Goal: Task Accomplishment & Management: Manage account settings

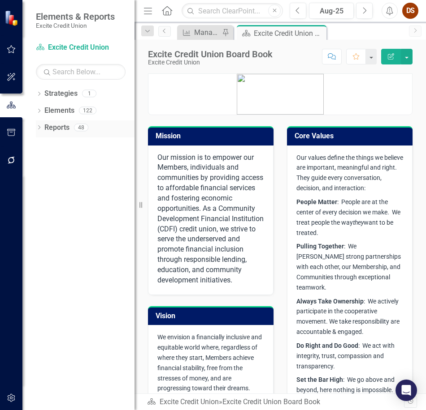
click at [60, 124] on link "Reports" at bounding box center [56, 128] width 25 height 10
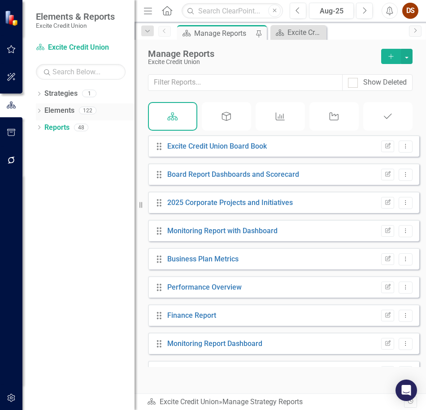
click at [55, 114] on link "Elements" at bounding box center [59, 111] width 30 height 10
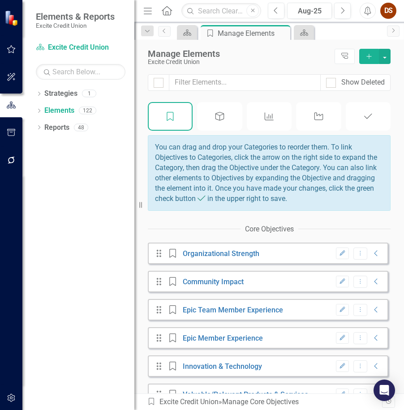
click at [271, 116] on icon "Measurement of Success" at bounding box center [269, 116] width 12 height 9
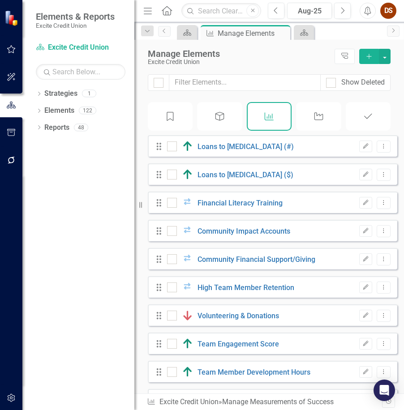
click at [324, 120] on icon "Initiative" at bounding box center [319, 116] width 12 height 9
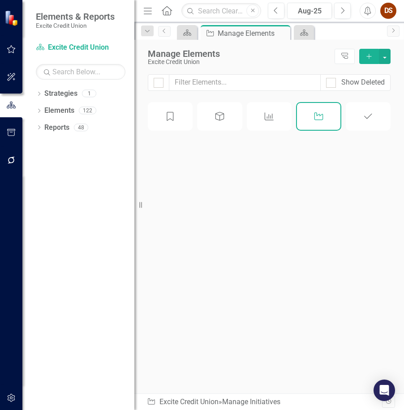
click at [324, 120] on icon "Initiative" at bounding box center [319, 116] width 12 height 9
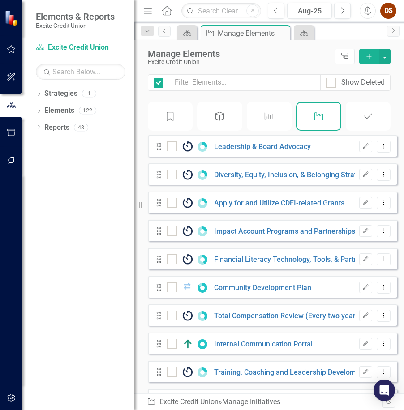
checkbox input "false"
click at [268, 116] on icon "Measurement of Success" at bounding box center [269, 116] width 12 height 9
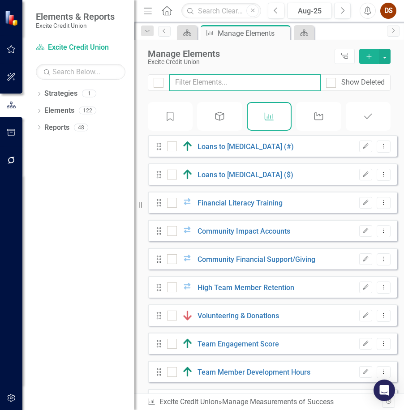
click at [244, 82] on input "text" at bounding box center [244, 82] width 151 height 17
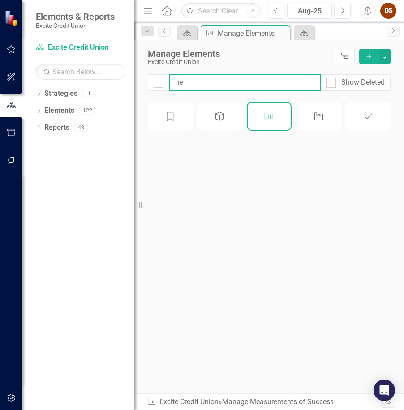
type input "net"
checkbox input "false"
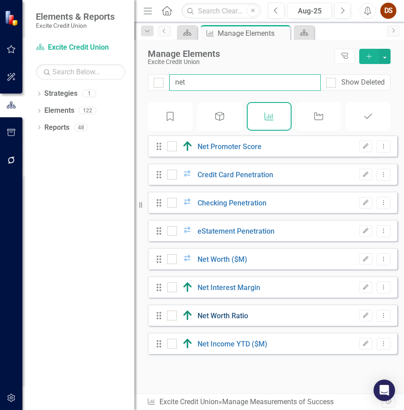
type input "net"
click at [237, 320] on link "Net Worth Ratio" at bounding box center [223, 316] width 51 height 9
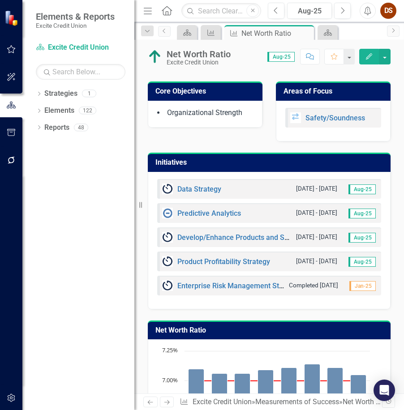
scroll to position [762, 0]
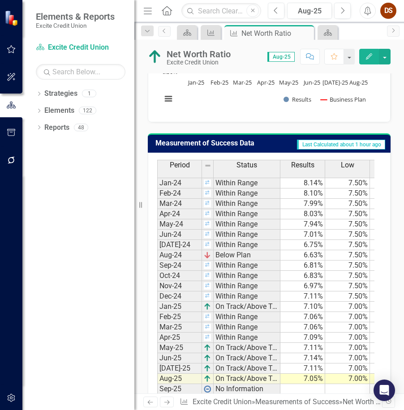
click at [311, 377] on td "7.05%" at bounding box center [302, 379] width 45 height 10
click at [309, 368] on td "7.11%" at bounding box center [302, 369] width 45 height 10
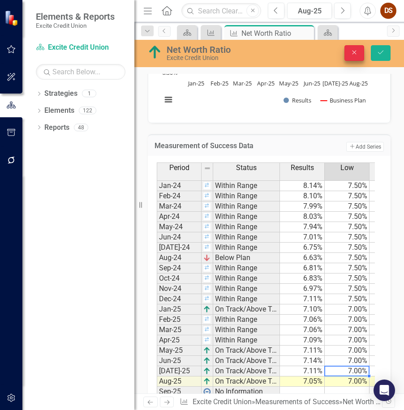
type textarea "7"
click at [359, 53] on button "Close" at bounding box center [354, 53] width 20 height 16
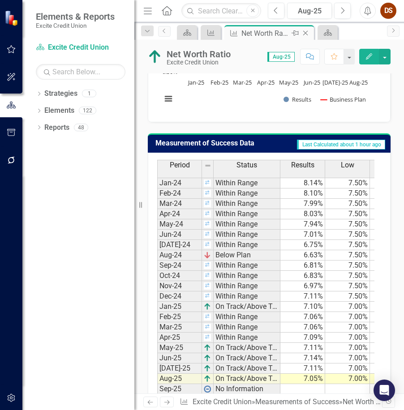
click at [307, 33] on icon "Close" at bounding box center [305, 33] width 9 height 7
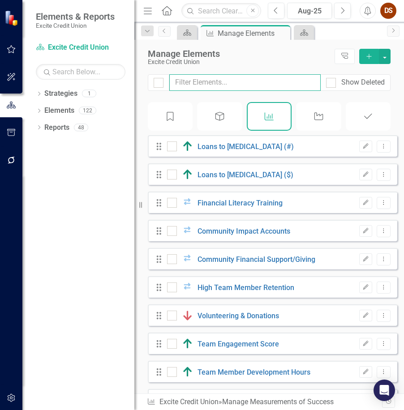
click at [220, 84] on input "text" at bounding box center [244, 82] width 151 height 17
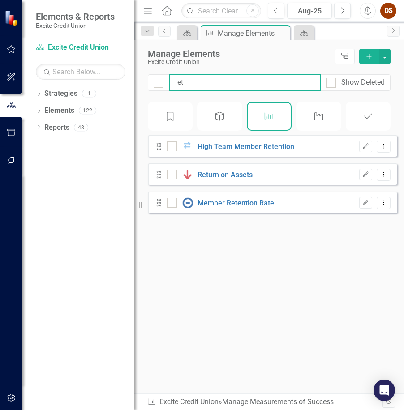
type input "retu"
checkbox input "false"
type input "retur"
checkbox input "false"
type input "return"
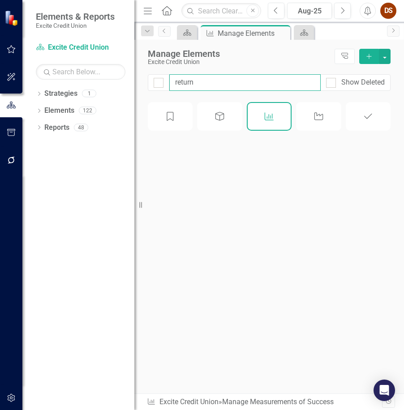
checkbox input "false"
type input "return"
click at [228, 149] on div "Return on Assets" at bounding box center [211, 146] width 88 height 11
click at [237, 150] on link "Return on Assets" at bounding box center [225, 146] width 55 height 9
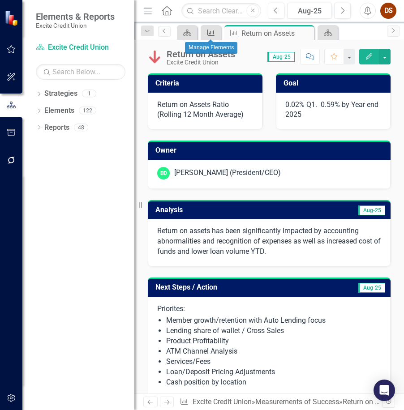
click at [210, 34] on icon at bounding box center [210, 33] width 7 height 6
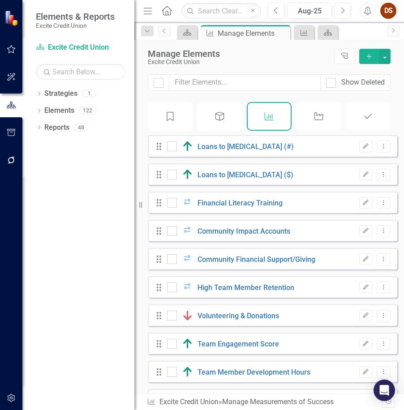
click at [221, 93] on div "Show Deleted" at bounding box center [269, 88] width 270 height 28
click at [218, 80] on input "text" at bounding box center [244, 82] width 151 height 17
type input "net"
checkbox input "false"
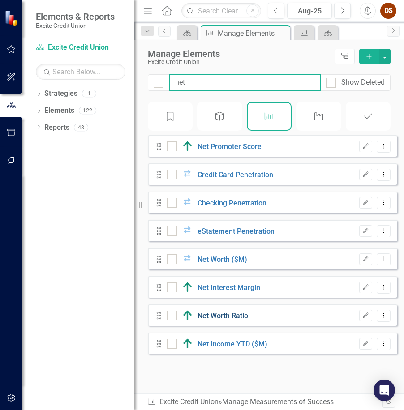
type input "net"
click at [238, 320] on link "Net Worth Ratio" at bounding box center [223, 316] width 51 height 9
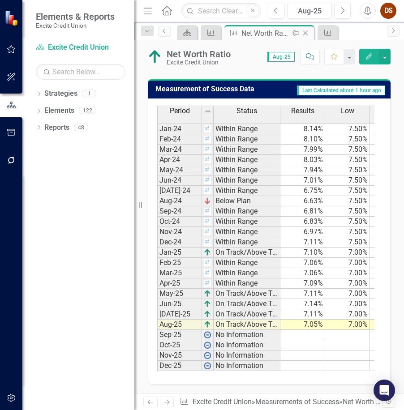
click at [306, 32] on icon "Close" at bounding box center [305, 33] width 9 height 7
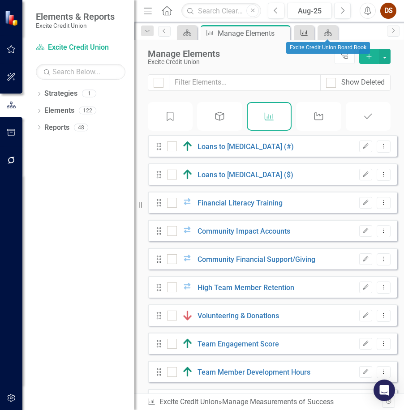
click at [301, 31] on icon "Measurement of Success" at bounding box center [304, 32] width 9 height 7
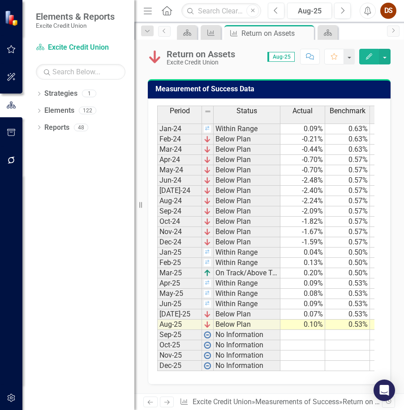
scroll to position [943, 0]
click at [313, 320] on td "0.10%" at bounding box center [302, 325] width 45 height 10
click at [319, 320] on td "0.10%" at bounding box center [302, 325] width 45 height 10
drag, startPoint x: 319, startPoint y: 327, endPoint x: 323, endPoint y: 327, distance: 4.5
click at [318, 330] on td at bounding box center [302, 335] width 45 height 10
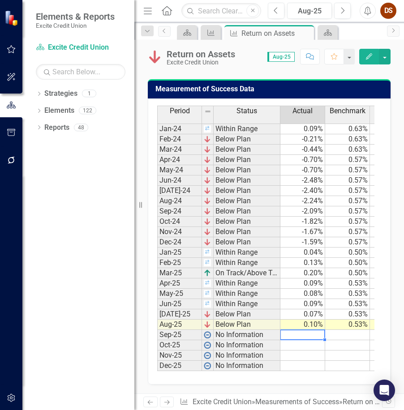
click at [312, 320] on td "0.10%" at bounding box center [302, 325] width 45 height 10
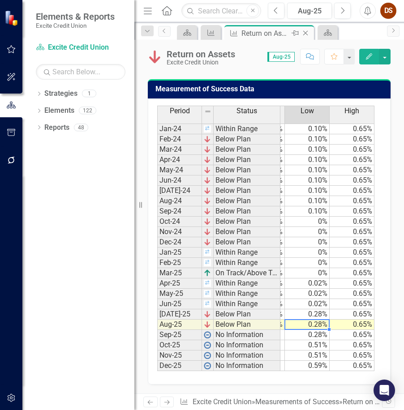
click at [307, 30] on icon "Close" at bounding box center [305, 33] width 9 height 7
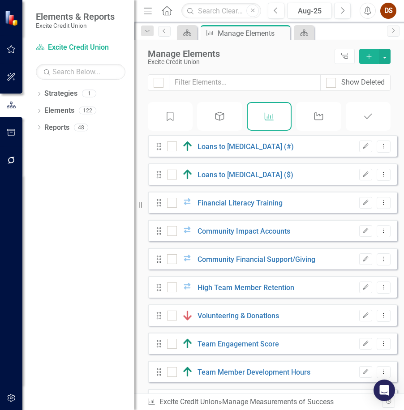
click at [223, 92] on div "Show Deleted" at bounding box center [269, 88] width 270 height 28
click at [223, 82] on input "text" at bounding box center [244, 82] width 151 height 17
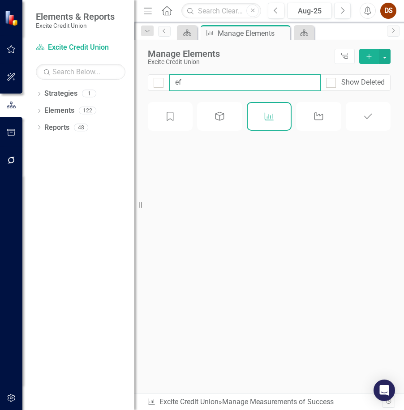
type input "eff"
checkbox input "false"
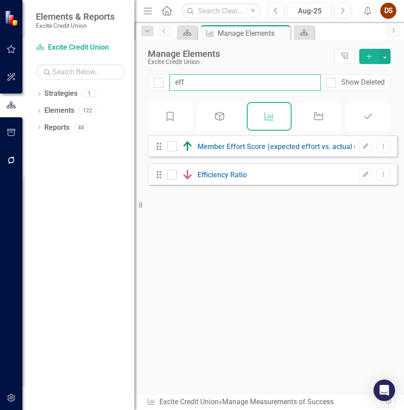
type input "effi"
checkbox input "false"
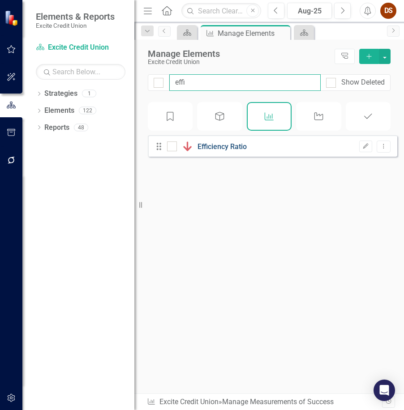
type input "effi"
click at [224, 151] on link "Efficiency Ratio" at bounding box center [222, 146] width 49 height 9
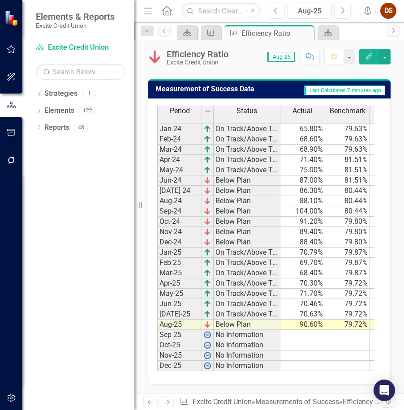
click at [307, 320] on td "90.60%" at bounding box center [302, 325] width 45 height 10
click at [305, 34] on icon "Close" at bounding box center [305, 33] width 9 height 7
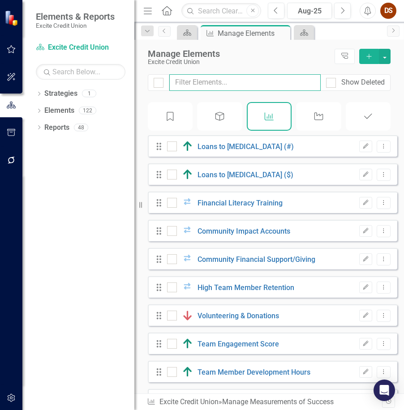
click at [208, 83] on input "text" at bounding box center [244, 82] width 151 height 17
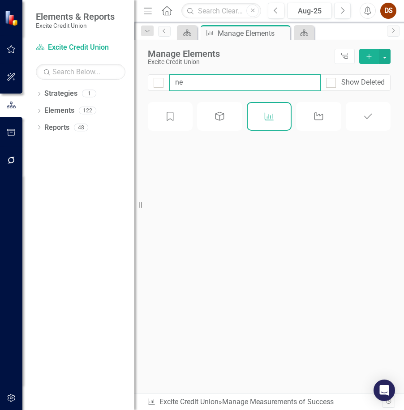
type input "net"
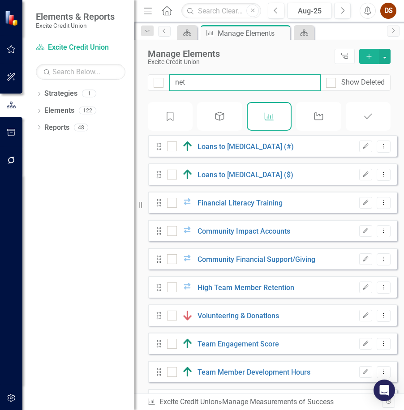
checkbox input "false"
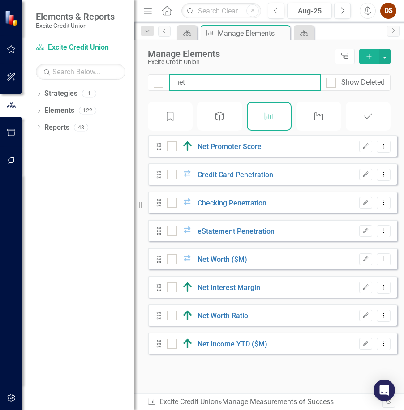
type input "net"
click at [214, 264] on link "Net Worth ($M)" at bounding box center [223, 259] width 50 height 9
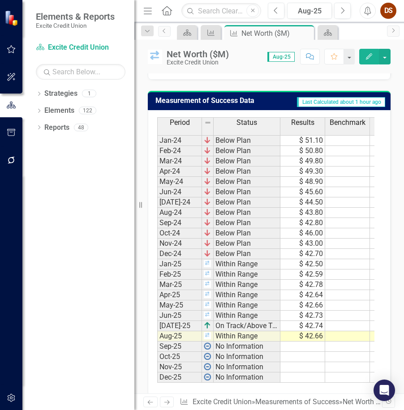
scroll to position [764, 0]
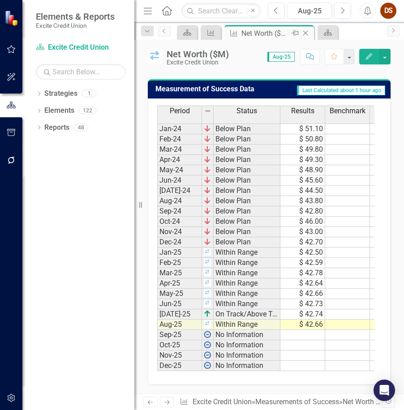
click at [306, 33] on icon "Close" at bounding box center [305, 33] width 9 height 7
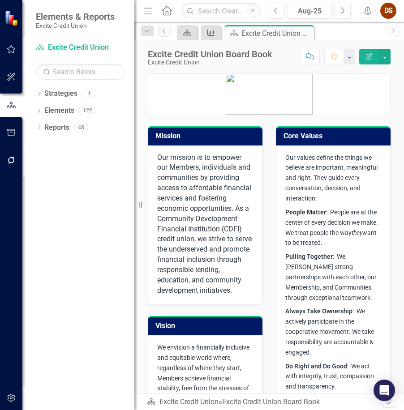
click at [208, 30] on icon at bounding box center [210, 33] width 7 height 6
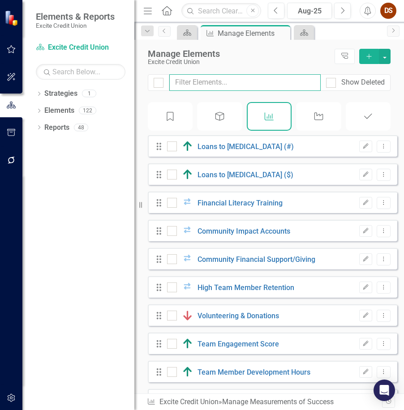
click at [216, 85] on input "text" at bounding box center [244, 82] width 151 height 17
click at [215, 81] on input "text" at bounding box center [244, 82] width 151 height 17
type input "rev"
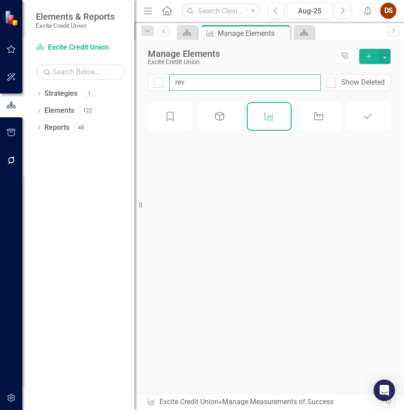
checkbox input "false"
type input "rev"
click at [217, 151] on link "Total Revenue YTD ($M)" at bounding box center [237, 146] width 79 height 9
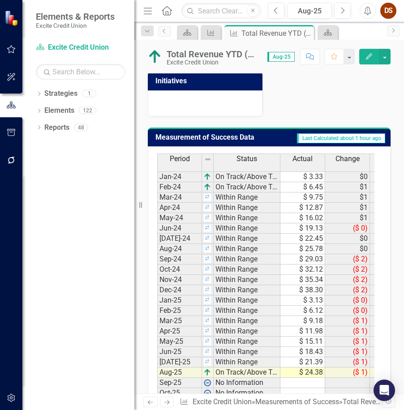
scroll to position [475, 0]
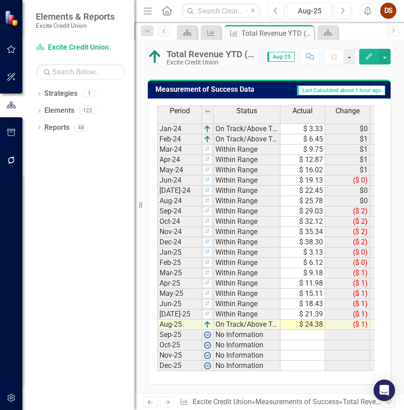
click at [157, 323] on div "Period Status Actual Change Change % Business Plan Variance Variance % Jan-24 O…" at bounding box center [157, 239] width 0 height 266
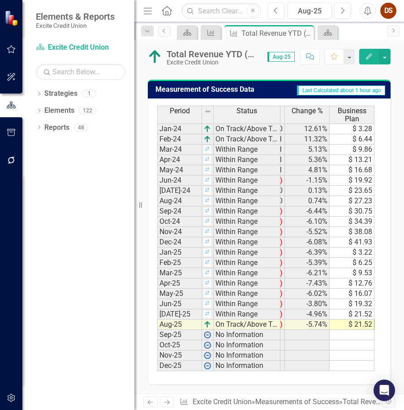
scroll to position [0, 130]
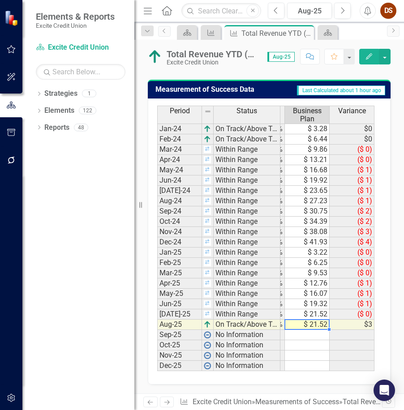
click at [305, 320] on td "$ 21.52" at bounding box center [307, 325] width 45 height 10
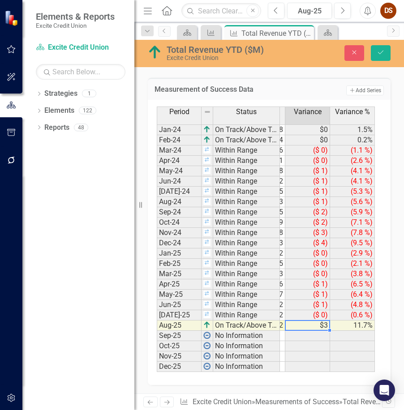
scroll to position [0, 134]
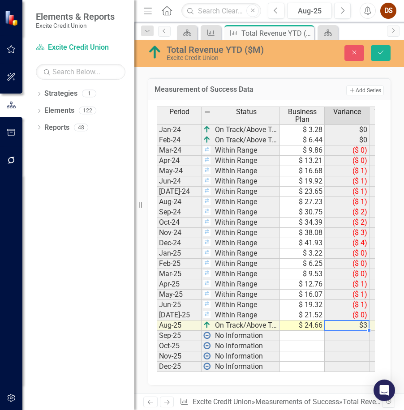
click at [297, 331] on td at bounding box center [302, 336] width 45 height 10
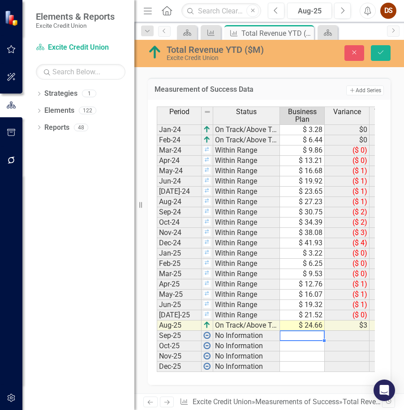
click at [302, 321] on td "$ 24.66" at bounding box center [302, 326] width 45 height 10
type textarea "24.67"
type textarea "17.91"
type textarea "83.64"
click at [304, 321] on td "$ 24.67" at bounding box center [302, 326] width 45 height 10
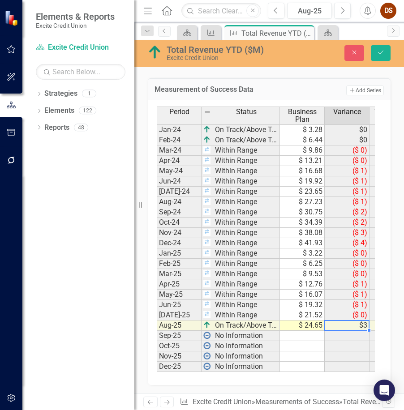
type textarea "24.65"
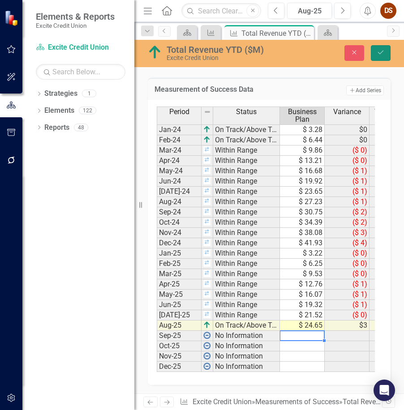
click at [382, 53] on icon "Save" at bounding box center [381, 52] width 8 height 6
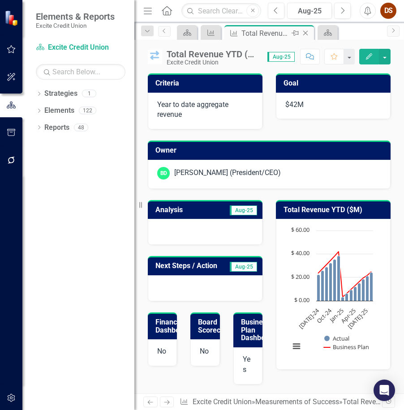
click at [307, 31] on icon "Close" at bounding box center [305, 33] width 9 height 7
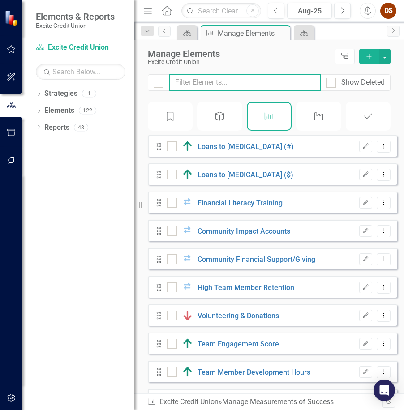
click at [236, 83] on input "text" at bounding box center [244, 82] width 151 height 17
type input "e"
checkbox input "false"
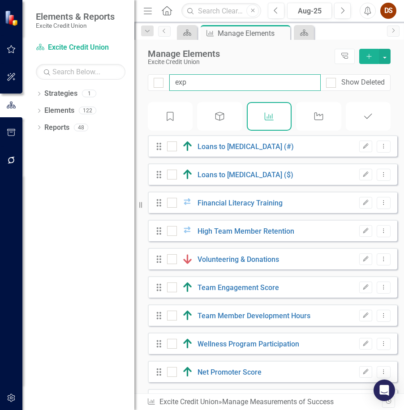
type input "expe"
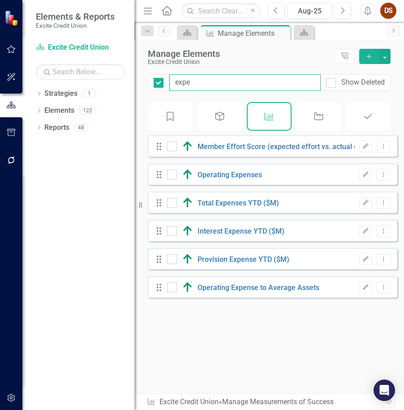
checkbox input "false"
type input "expen"
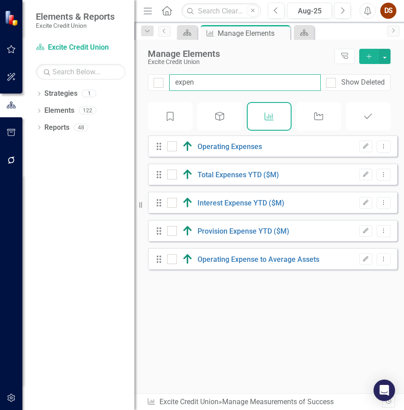
checkbox input "false"
type input "expen"
click at [233, 179] on link "Total Expenses YTD ($M)" at bounding box center [239, 175] width 82 height 9
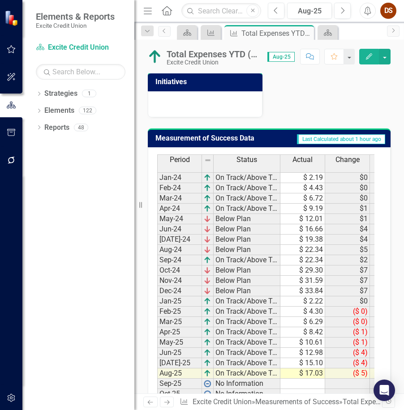
scroll to position [448, 0]
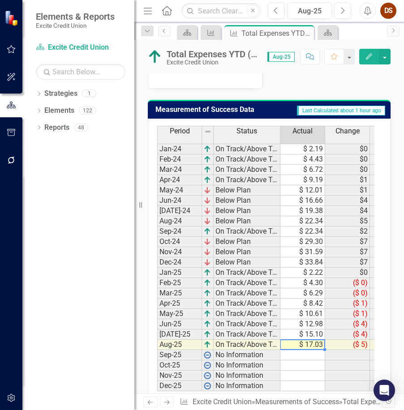
click at [305, 349] on td "$ 17.03" at bounding box center [302, 345] width 45 height 10
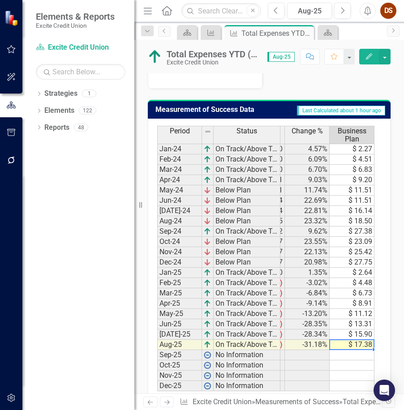
scroll to position [0, 130]
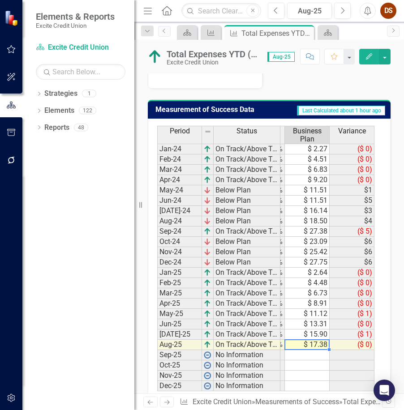
click at [319, 346] on td "$ 17.38" at bounding box center [307, 345] width 45 height 10
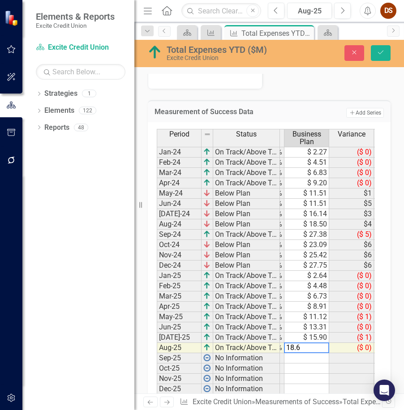
type textarea "18.67"
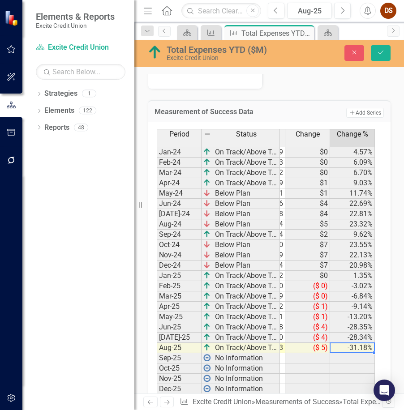
scroll to position [0, 84]
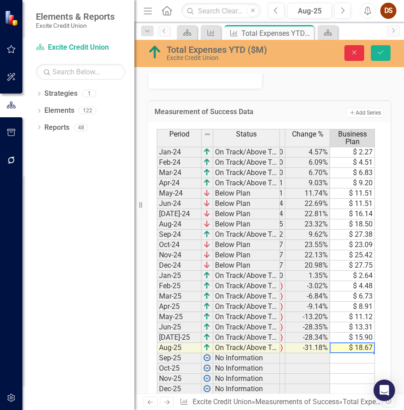
click at [351, 47] on button "Close" at bounding box center [354, 53] width 20 height 16
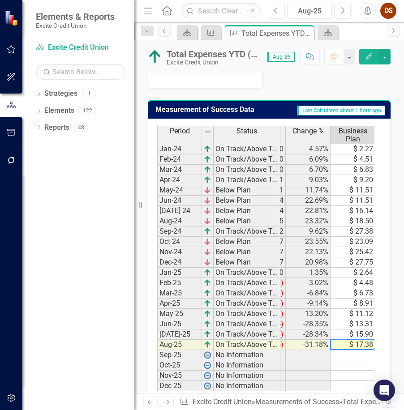
click at [351, 345] on td "$ 17.38" at bounding box center [353, 345] width 45 height 10
click at [308, 33] on icon "Close" at bounding box center [305, 33] width 9 height 7
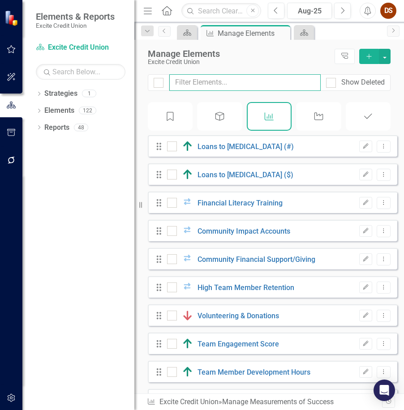
click at [224, 86] on input "text" at bounding box center [244, 82] width 151 height 17
type input "e"
checkbox input "false"
type input "ex"
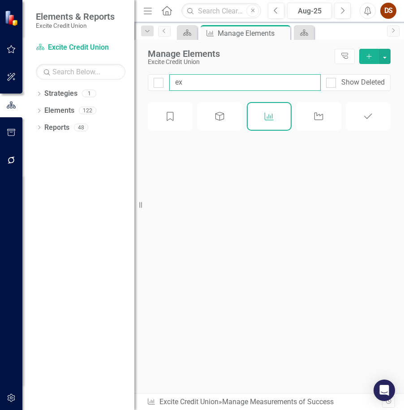
checkbox input "false"
type input "exp"
checkbox input "false"
type input "expe"
checkbox input "false"
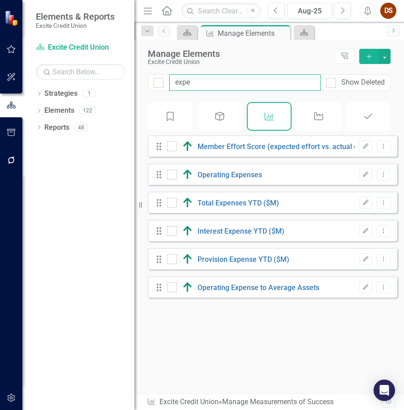
type input "expen"
checkbox input "false"
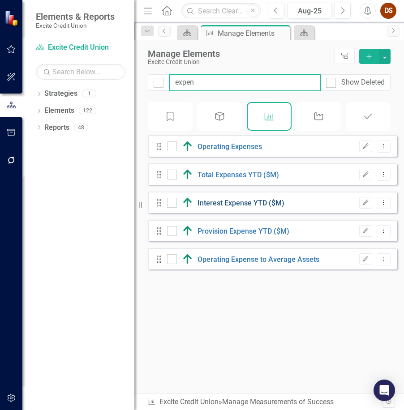
type input "expen"
click at [244, 207] on link "Interest Expense YTD ($M)" at bounding box center [241, 203] width 87 height 9
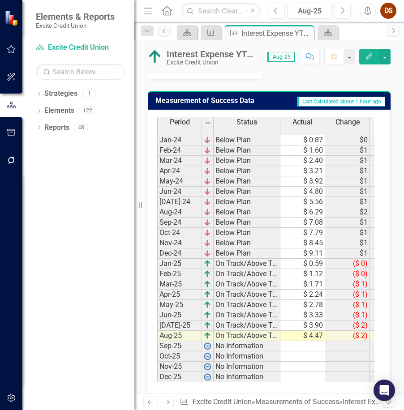
scroll to position [475, 0]
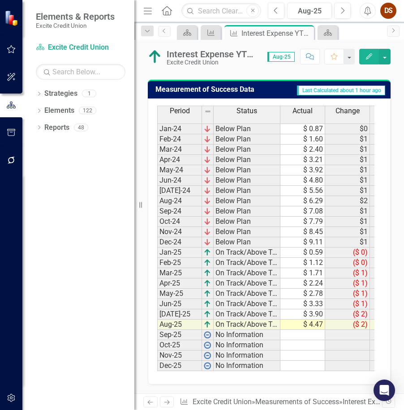
click at [203, 320] on td at bounding box center [208, 325] width 12 height 10
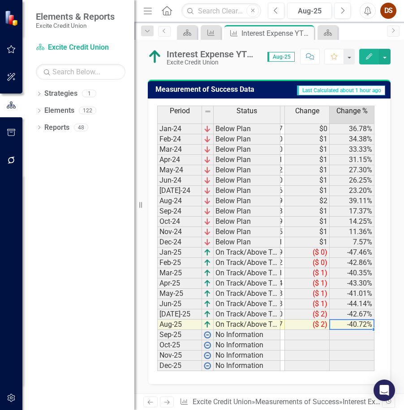
scroll to position [0, 85]
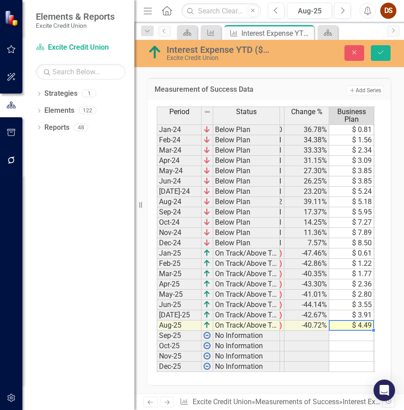
type textarea "39"
click at [353, 52] on icon "Close" at bounding box center [354, 52] width 8 height 6
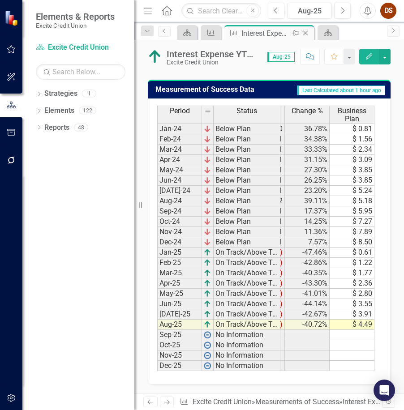
click at [307, 34] on icon "Close" at bounding box center [305, 33] width 9 height 7
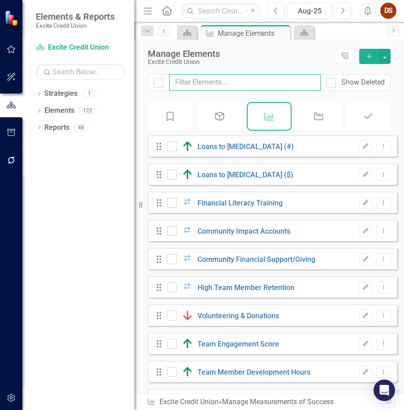
click at [205, 81] on input "text" at bounding box center [244, 82] width 151 height 17
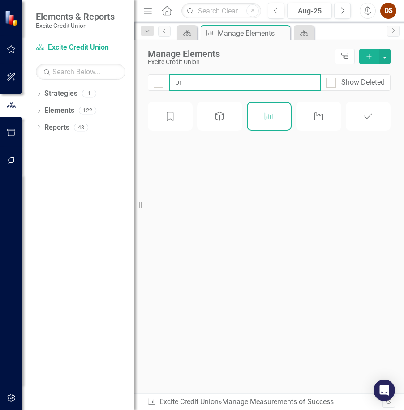
type input "pro"
checkbox input "false"
type input "prov"
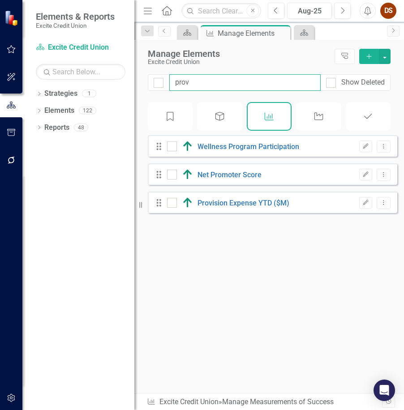
checkbox input "false"
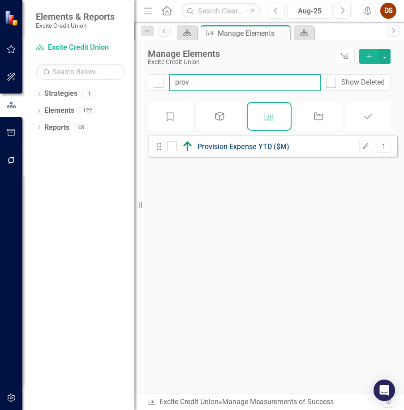
type input "prov"
click at [234, 151] on link "Provision Expense YTD ($M)" at bounding box center [244, 146] width 92 height 9
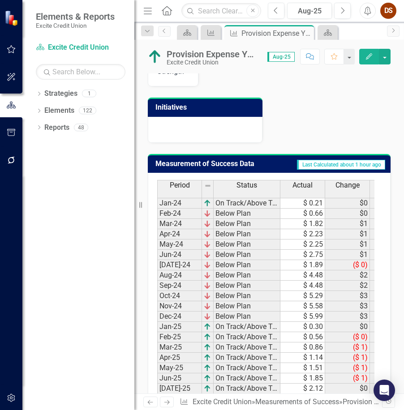
scroll to position [475, 0]
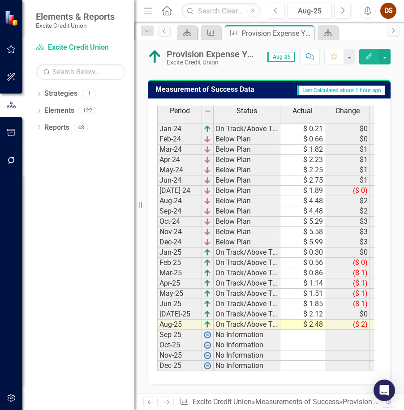
click at [313, 320] on td "$ 2.48" at bounding box center [302, 325] width 45 height 10
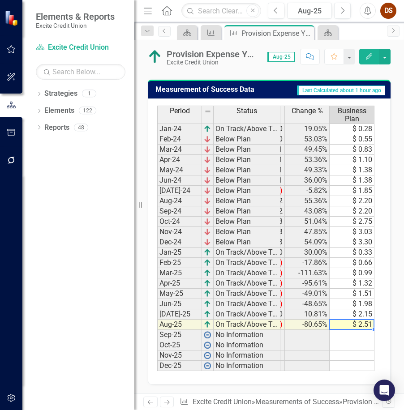
scroll to position [0, 130]
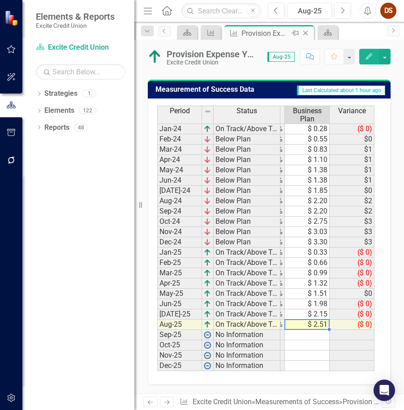
click at [305, 28] on div "Close" at bounding box center [306, 33] width 11 height 11
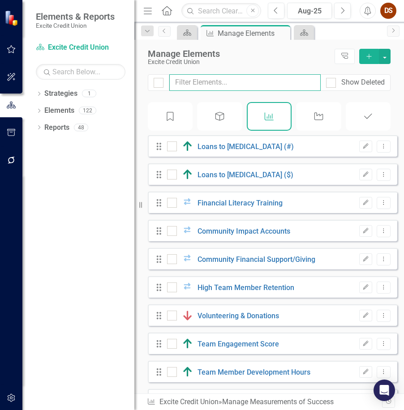
click at [252, 82] on input "text" at bounding box center [244, 82] width 151 height 17
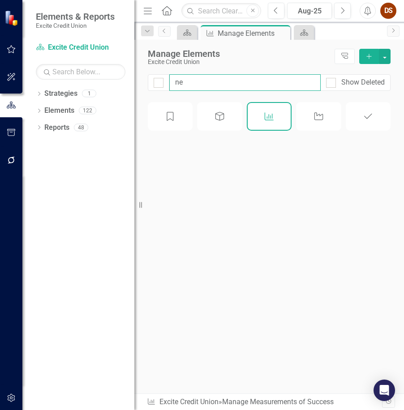
type input "net"
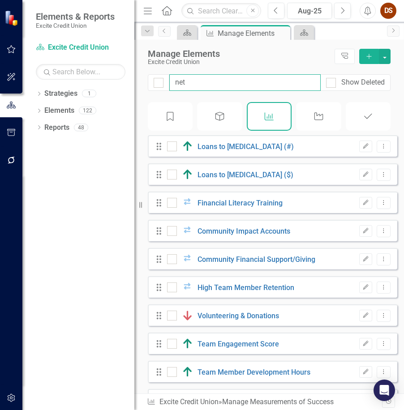
checkbox input "false"
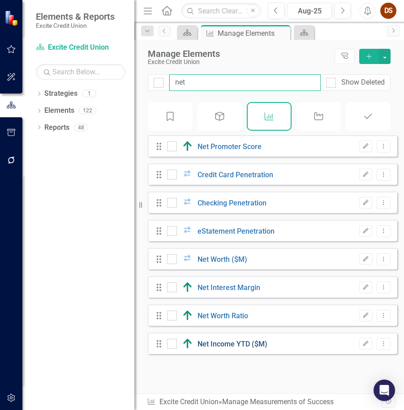
type input "net"
click at [222, 349] on link "Net Income YTD ($M)" at bounding box center [233, 344] width 70 height 9
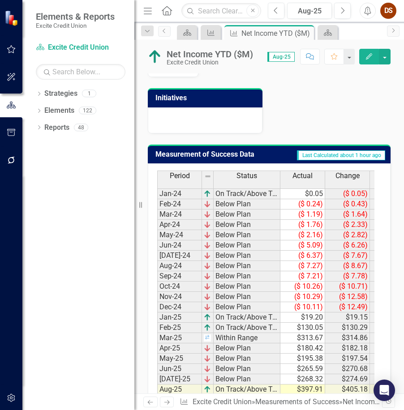
scroll to position [475, 0]
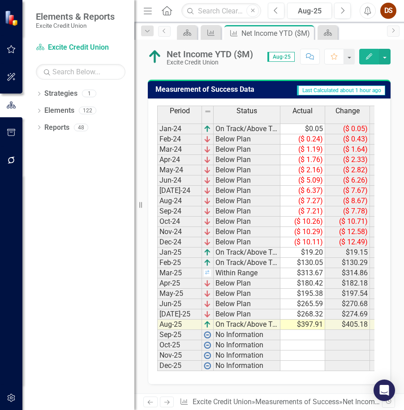
click at [310, 320] on td "$397.91" at bounding box center [302, 325] width 45 height 10
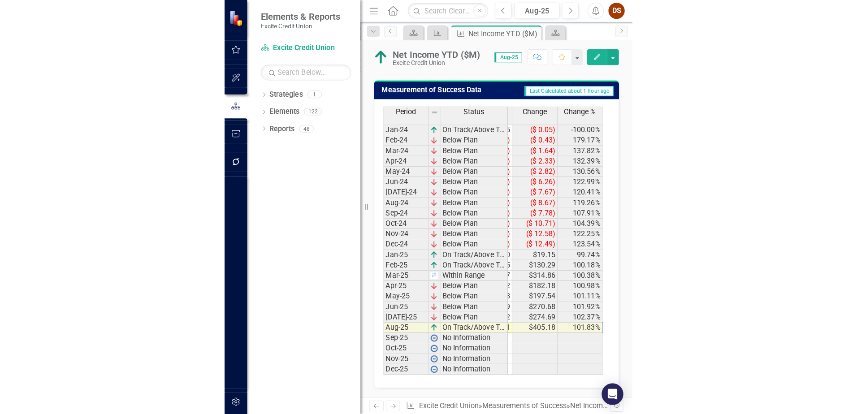
scroll to position [0, 85]
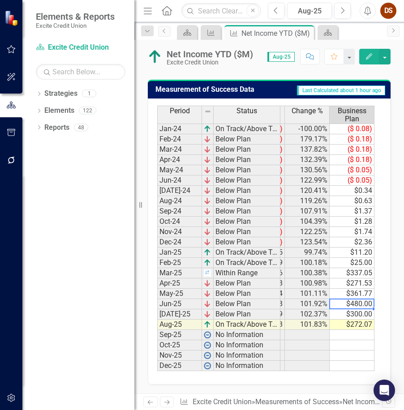
click at [349, 301] on td "$480.00" at bounding box center [352, 304] width 45 height 10
click at [349, 310] on td "$300.00" at bounding box center [352, 315] width 45 height 10
click at [349, 320] on td "$272.07" at bounding box center [352, 325] width 45 height 10
click at [303, 34] on icon "Close" at bounding box center [305, 33] width 9 height 7
